Goal: Navigation & Orientation: Go to known website

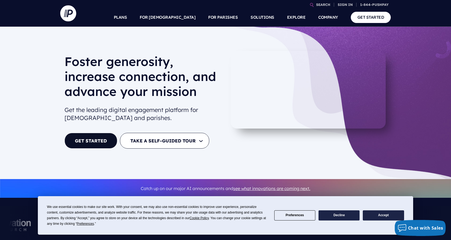
click at [298, 69] on h6 "ADMINISTRATOR SIGN IN" at bounding box center [311, 72] width 83 height 8
click at [298, 75] on h6 "ADMINISTRATOR SIGN IN" at bounding box center [311, 72] width 83 height 8
click at [297, 68] on h6 "ADMINISTRATOR SIGN IN" at bounding box center [311, 72] width 83 height 8
